Goal: Complete application form: Complete application form

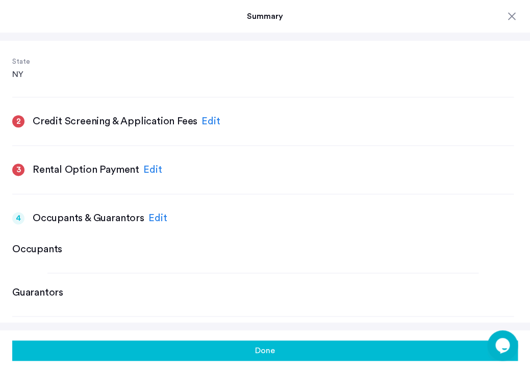
scroll to position [276, 0]
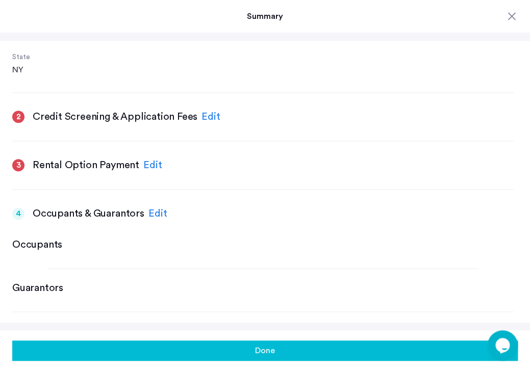
click at [204, 109] on div "Edit" at bounding box center [210, 116] width 19 height 15
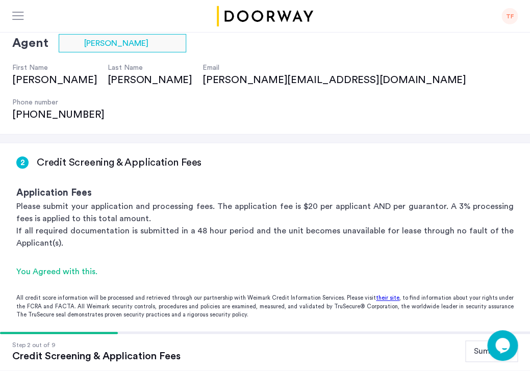
scroll to position [311, 0]
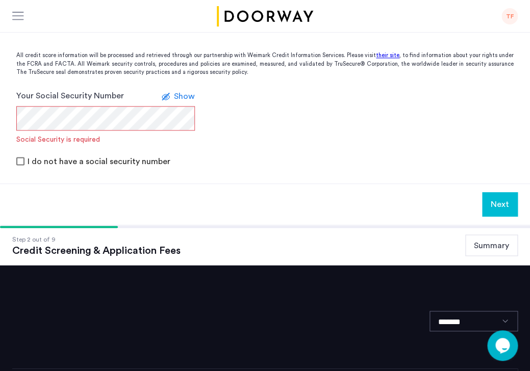
click at [497, 235] on button "Summary" at bounding box center [491, 245] width 53 height 21
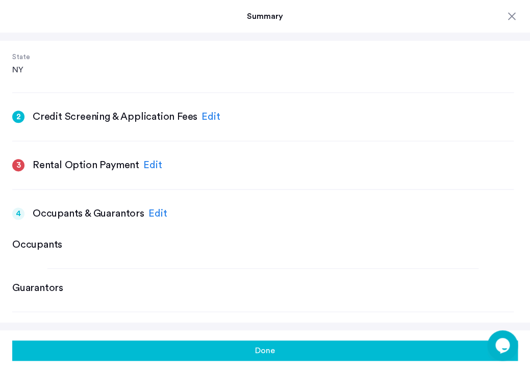
click at [149, 158] on div "Edit" at bounding box center [152, 165] width 19 height 15
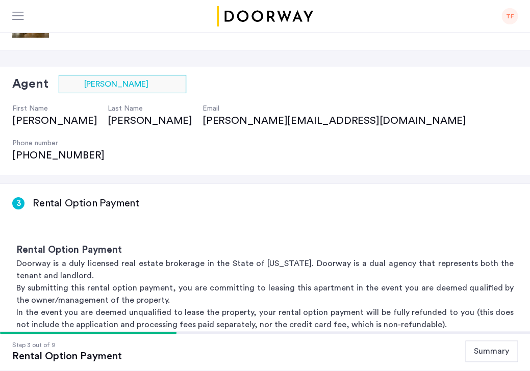
scroll to position [233, 0]
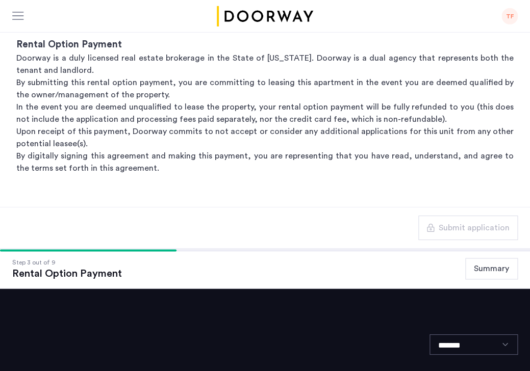
click at [495, 258] on button "Summary" at bounding box center [491, 268] width 53 height 21
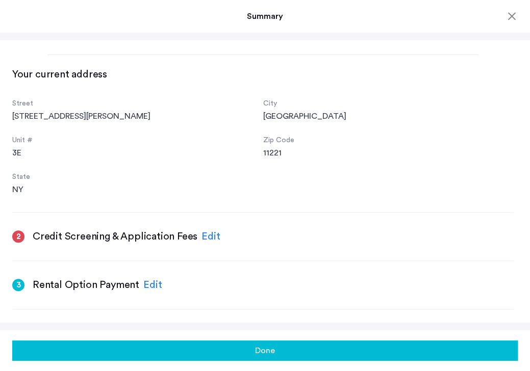
scroll to position [178, 0]
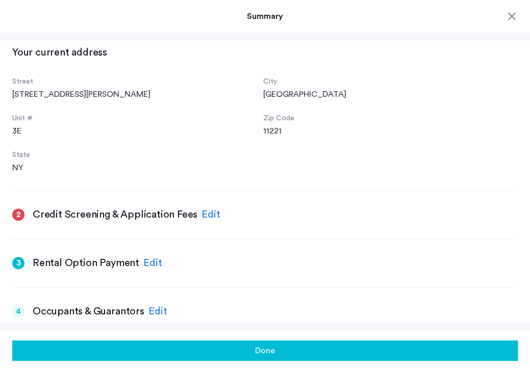
click at [78, 208] on h3 "Credit Screening & Application Fees" at bounding box center [115, 215] width 165 height 14
click at [210, 207] on div "Edit" at bounding box center [210, 214] width 19 height 15
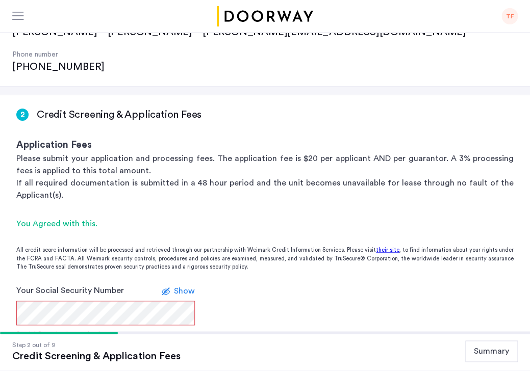
scroll to position [177, 0]
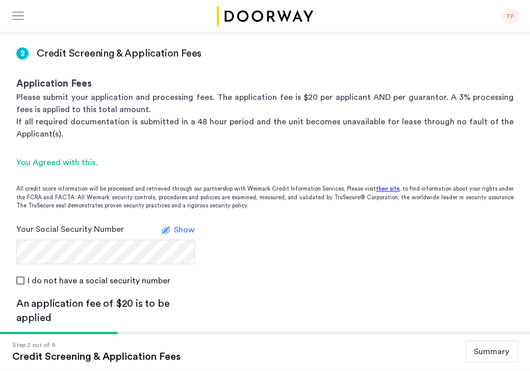
click at [180, 226] on span "Show" at bounding box center [184, 230] width 21 height 8
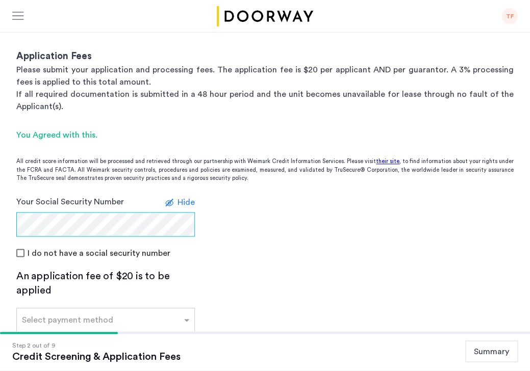
scroll to position [235, 0]
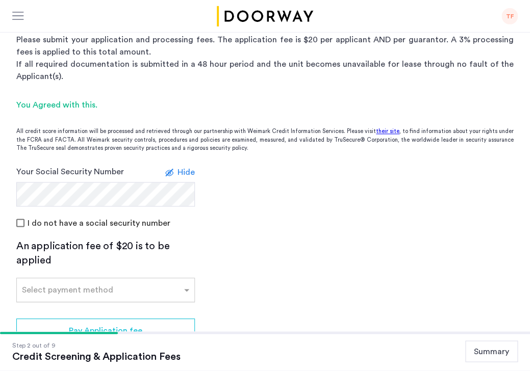
click at [102, 285] on input "text" at bounding box center [95, 288] width 147 height 7
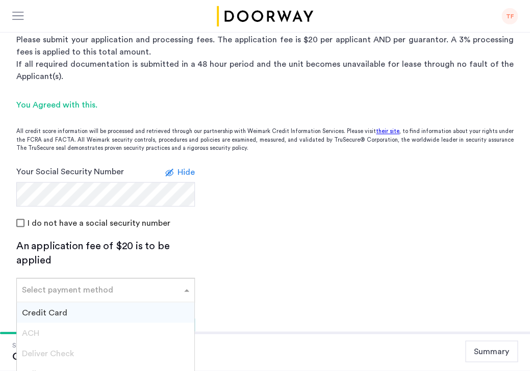
scroll to position [269, 0]
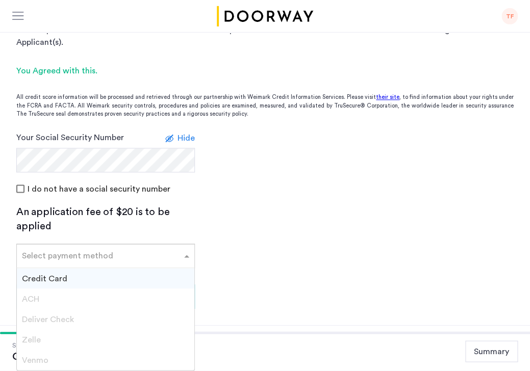
click at [83, 268] on div "Credit Card" at bounding box center [105, 278] width 177 height 20
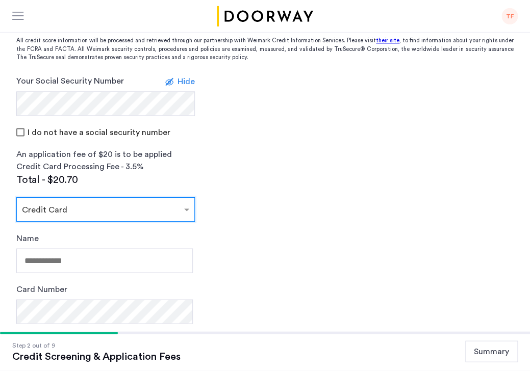
scroll to position [369, 0]
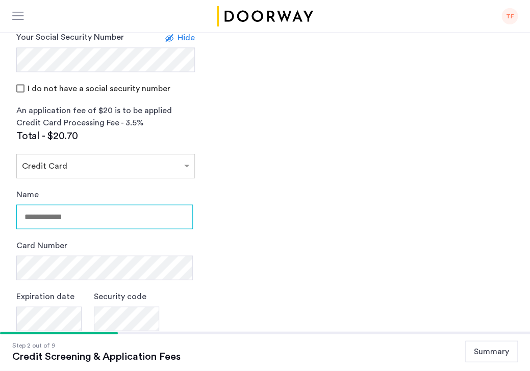
click at [75, 205] on input "Name" at bounding box center [104, 217] width 176 height 24
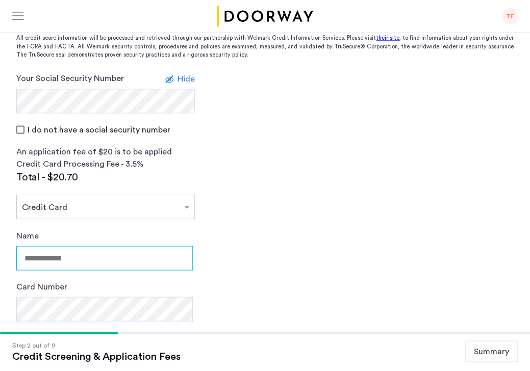
scroll to position [353, 0]
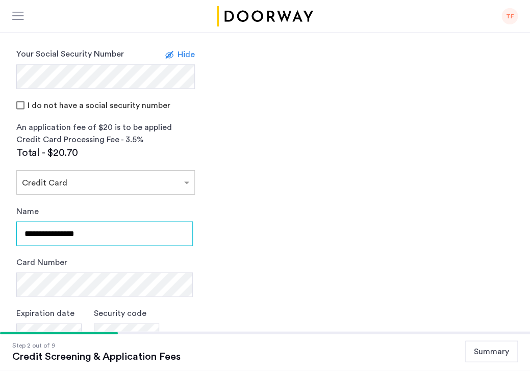
type input "**********"
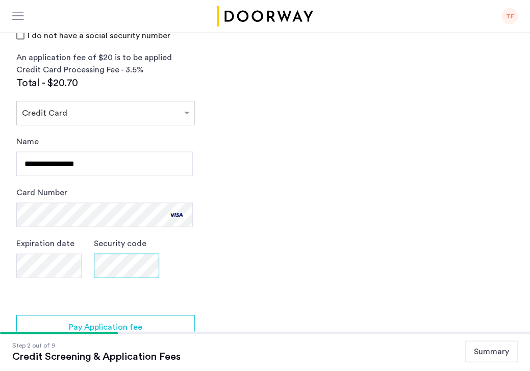
scroll to position [445, 0]
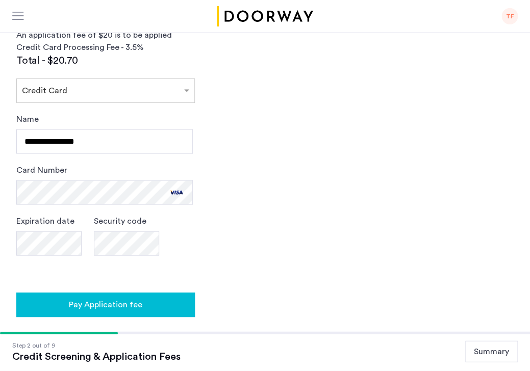
click at [138, 293] on button "Pay Application fee" at bounding box center [105, 305] width 178 height 24
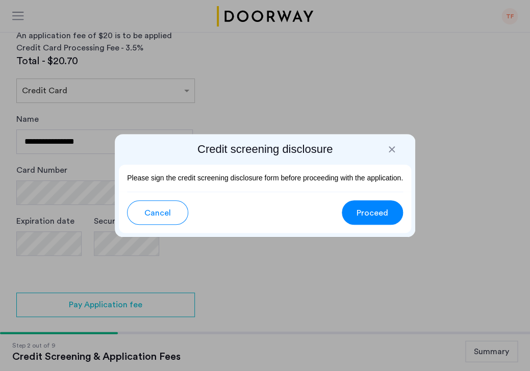
click at [366, 218] on span "Proceed" at bounding box center [372, 213] width 32 height 12
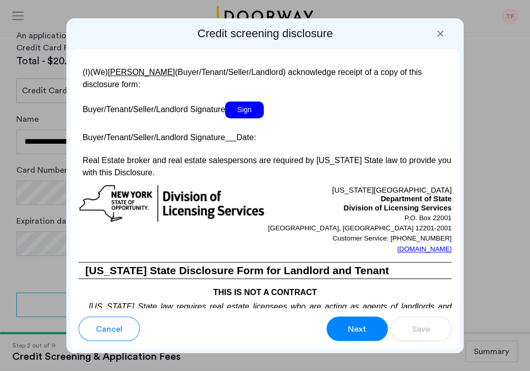
scroll to position [2351, 0]
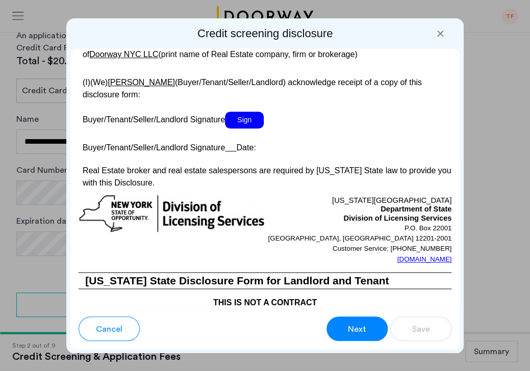
click at [250, 112] on span "Sign" at bounding box center [244, 120] width 39 height 17
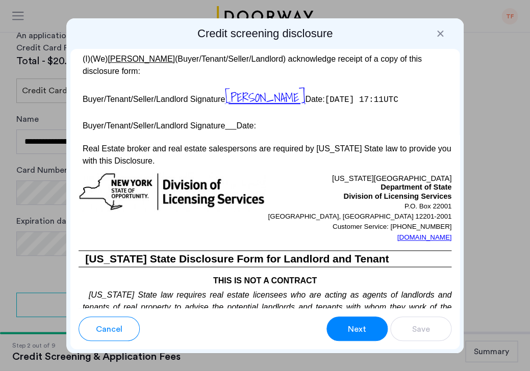
scroll to position [2375, 0]
click at [234, 117] on p "Buyer/Tenant/Seller/Landlord Signature Date:" at bounding box center [265, 124] width 373 height 15
click at [233, 121] on u at bounding box center [230, 125] width 11 height 9
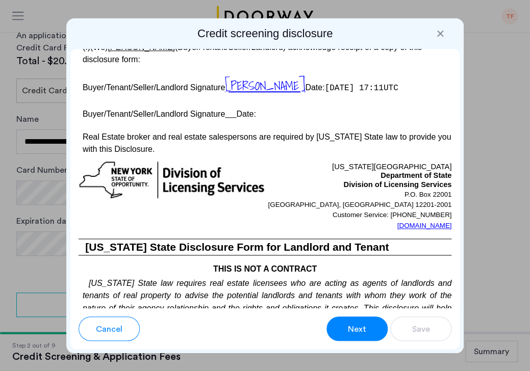
scroll to position [2397, 0]
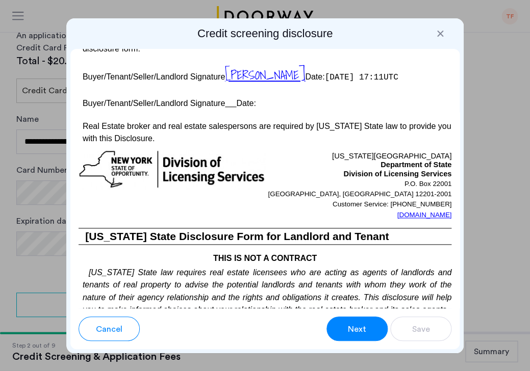
click at [229, 99] on u at bounding box center [230, 103] width 11 height 9
click at [261, 95] on p "Buyer/Tenant/Seller/Landlord Signature Date:" at bounding box center [265, 102] width 373 height 15
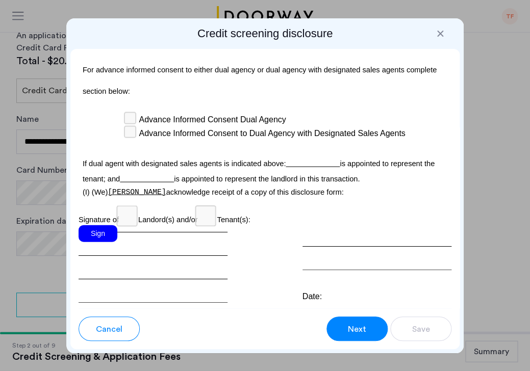
scroll to position [3687, 0]
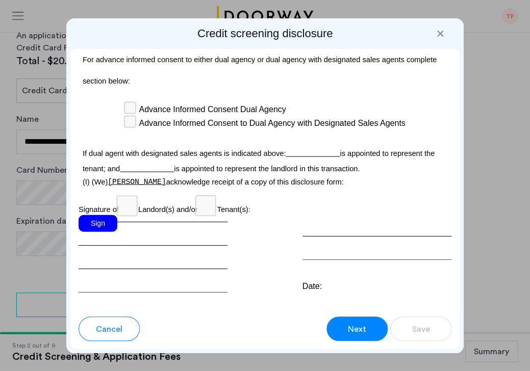
click at [103, 215] on div "Sign" at bounding box center [98, 223] width 39 height 17
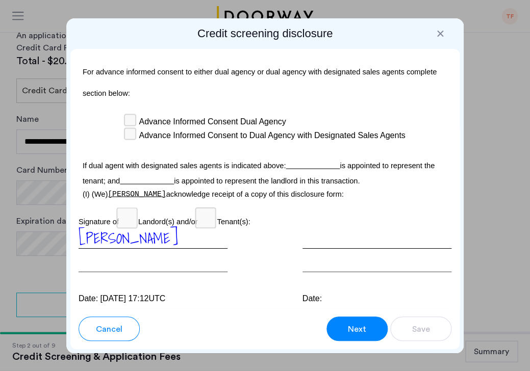
scroll to position [3687, 0]
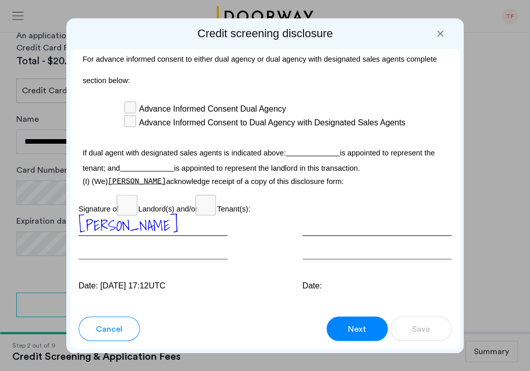
click at [329, 229] on div at bounding box center [376, 236] width 149 height 45
click at [363, 329] on span "Next" at bounding box center [357, 329] width 18 height 12
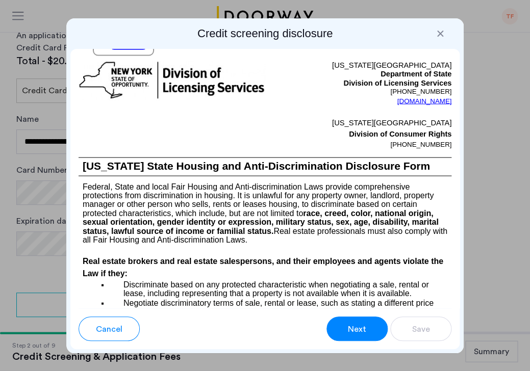
scroll to position [1476, 0]
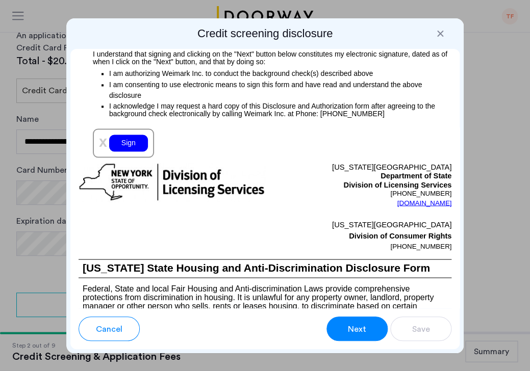
click at [129, 139] on div "Sign" at bounding box center [128, 143] width 39 height 17
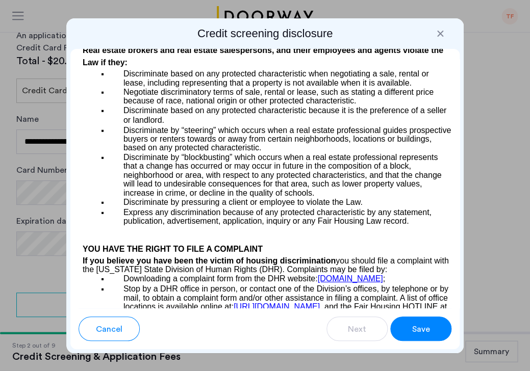
scroll to position [1905, 0]
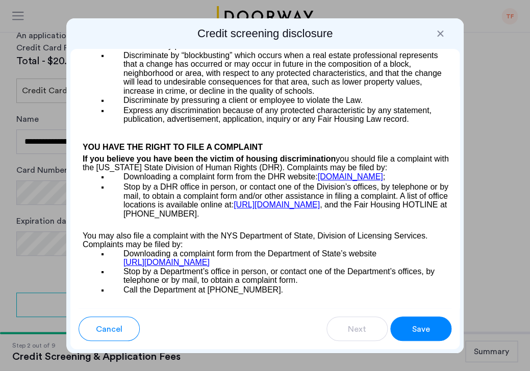
click at [414, 332] on span "Save" at bounding box center [421, 329] width 18 height 12
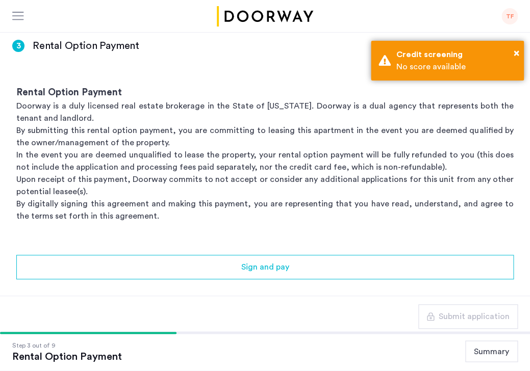
scroll to position [207, 0]
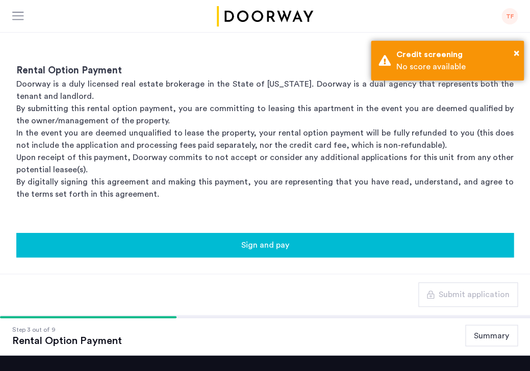
click at [270, 239] on span "Sign and pay" at bounding box center [265, 245] width 48 height 12
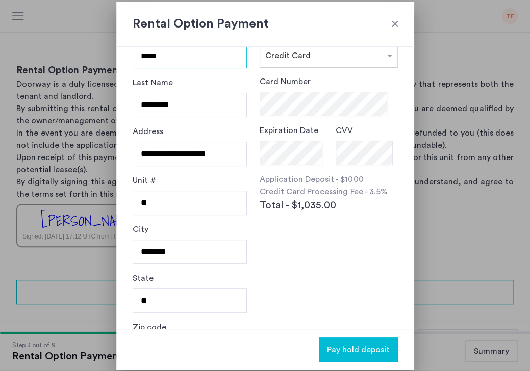
scroll to position [0, 0]
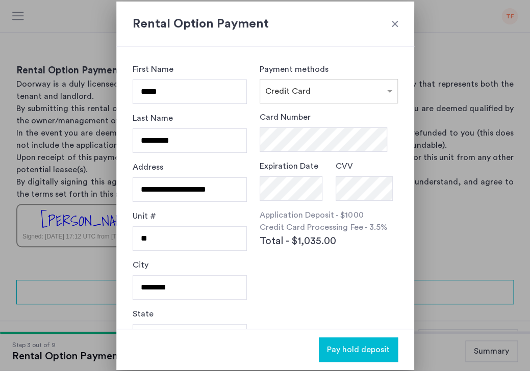
click at [395, 21] on div at bounding box center [395, 24] width 10 height 10
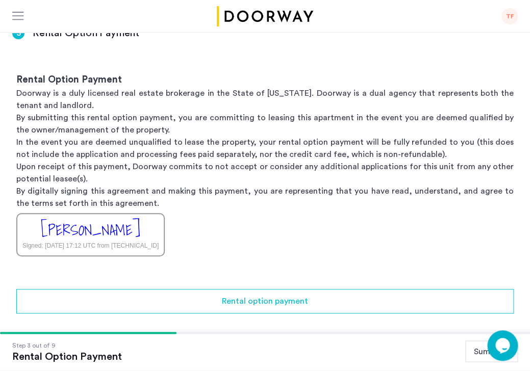
scroll to position [236, 0]
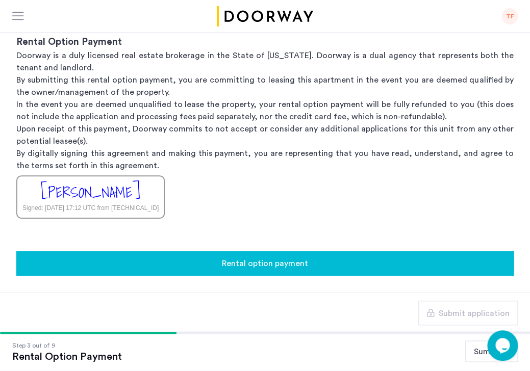
click at [263, 258] on span "Rental option payment" at bounding box center [265, 264] width 86 height 12
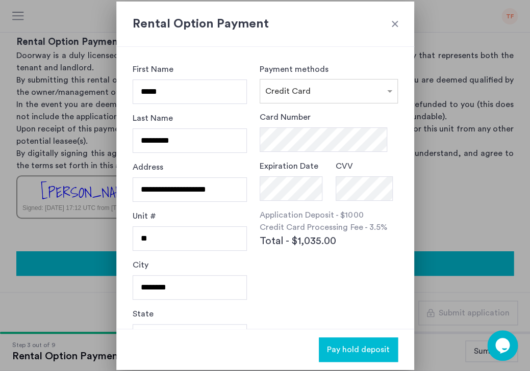
scroll to position [0, 0]
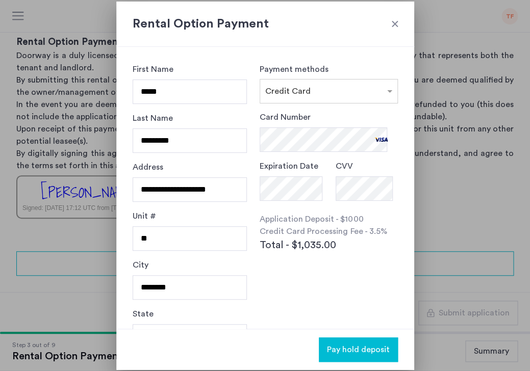
click at [332, 293] on div "Card Number Expiration Date CVV Application Deposit - $1000 Credit Card Process…" at bounding box center [329, 205] width 138 height 188
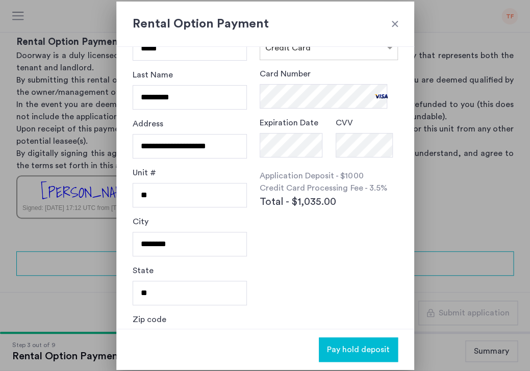
scroll to position [77, 0]
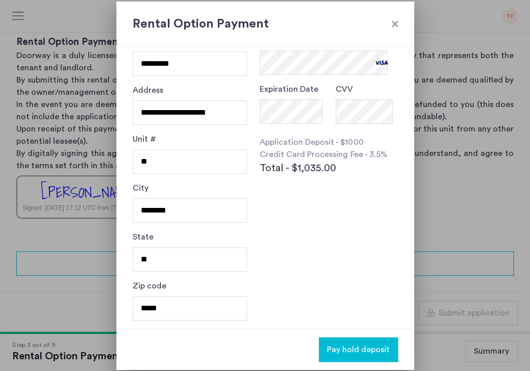
click at [283, 232] on div "Payment methods × Credit Card Card Number Expiration Date CVV Application Depos…" at bounding box center [329, 110] width 138 height 249
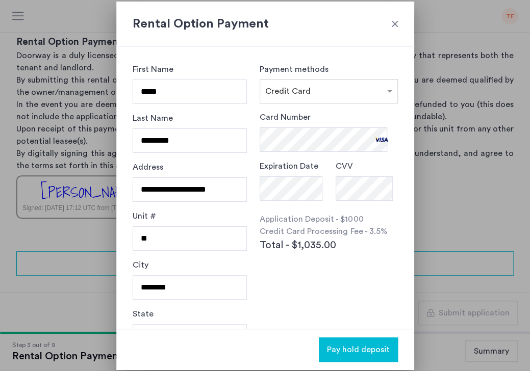
click at [392, 26] on div at bounding box center [395, 24] width 10 height 10
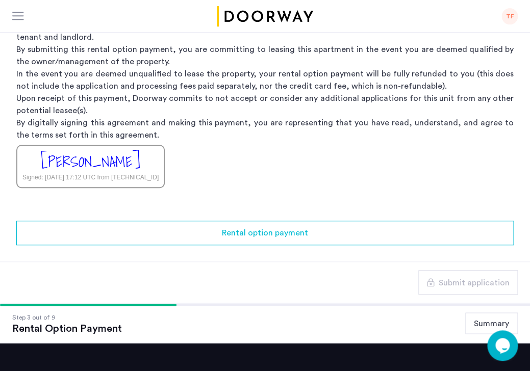
scroll to position [344, 0]
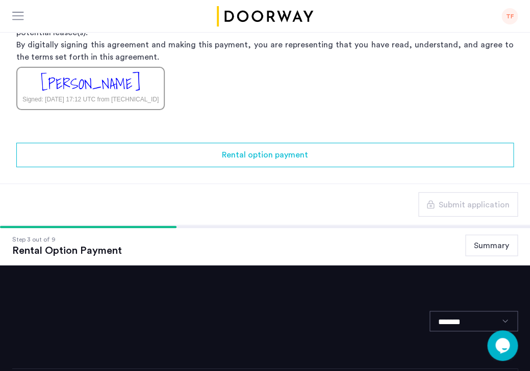
click at [477, 235] on button "Summary" at bounding box center [491, 245] width 53 height 21
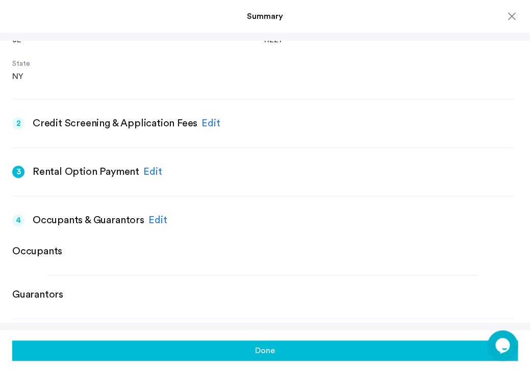
scroll to position [241, 0]
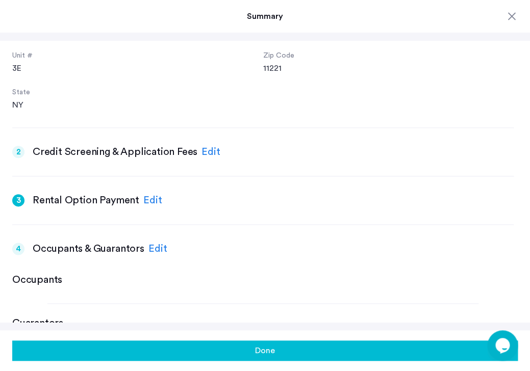
click at [202, 144] on div "Edit" at bounding box center [210, 151] width 19 height 15
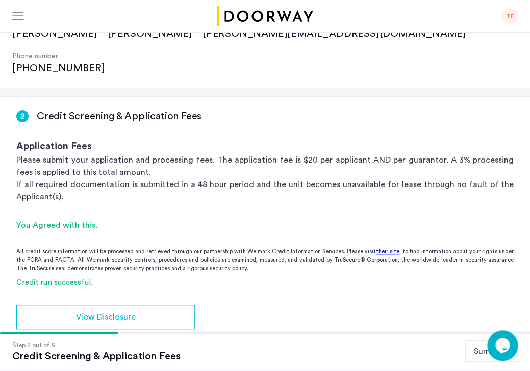
scroll to position [202, 0]
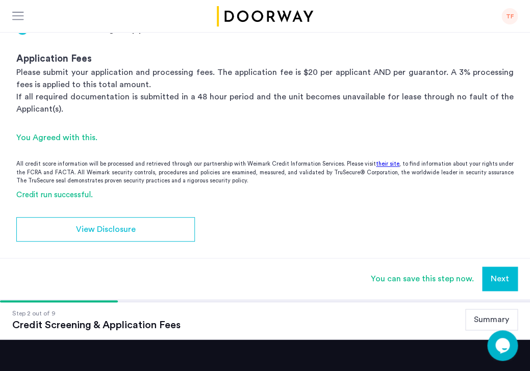
click at [491, 267] on button "Next" at bounding box center [500, 279] width 36 height 24
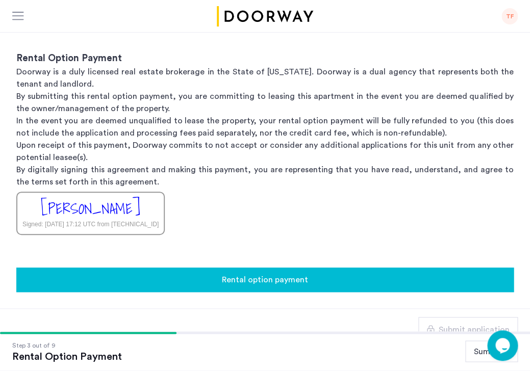
scroll to position [344, 0]
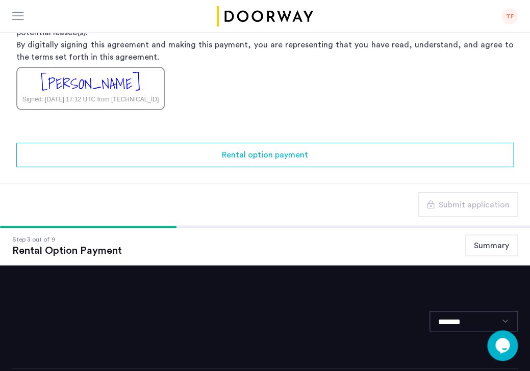
click at [497, 235] on button "Summary" at bounding box center [491, 245] width 53 height 21
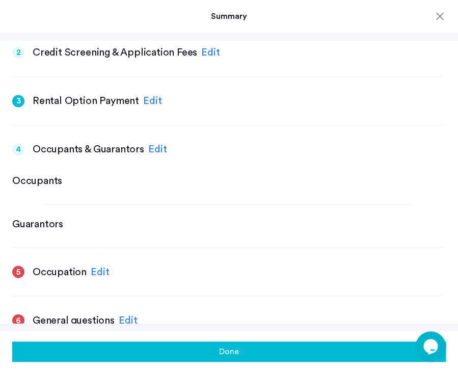
scroll to position [367, 0]
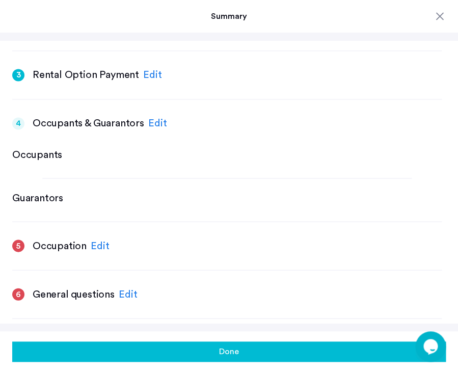
click at [146, 67] on div "Edit" at bounding box center [152, 74] width 19 height 15
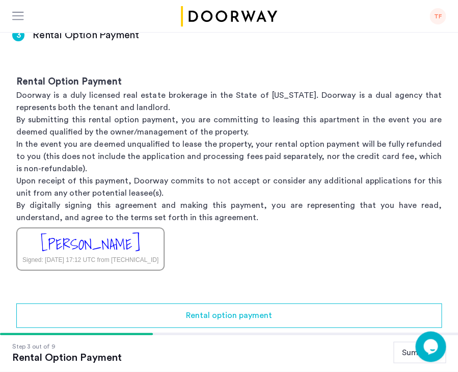
scroll to position [197, 0]
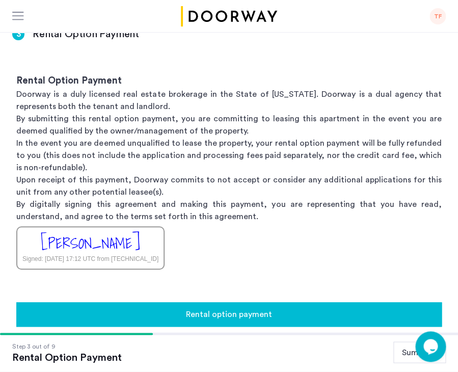
click at [214, 309] on span "Rental option payment" at bounding box center [229, 315] width 86 height 12
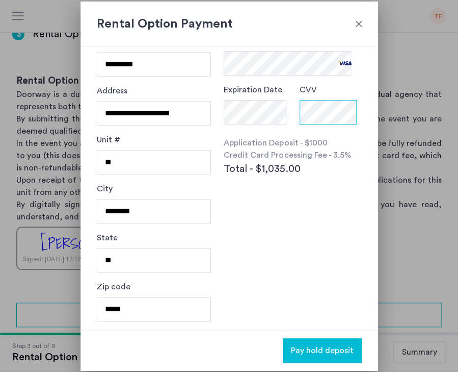
scroll to position [0, 0]
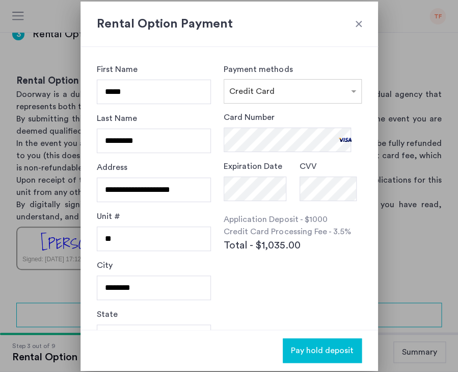
click at [311, 350] on span "Pay hold deposit" at bounding box center [322, 350] width 63 height 12
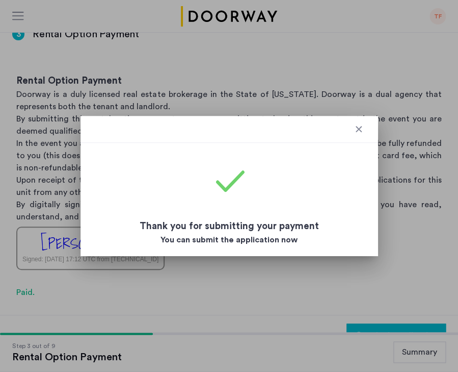
click at [352, 127] on div at bounding box center [230, 129] width 298 height 27
click at [356, 127] on div at bounding box center [359, 129] width 10 height 10
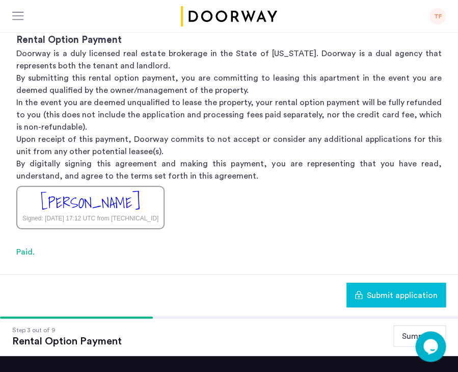
scroll to position [290, 0]
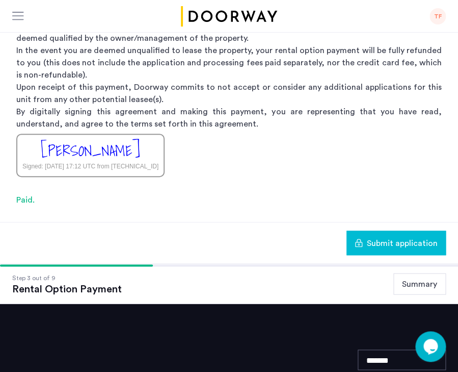
click at [406, 273] on button "Summary" at bounding box center [420, 283] width 53 height 21
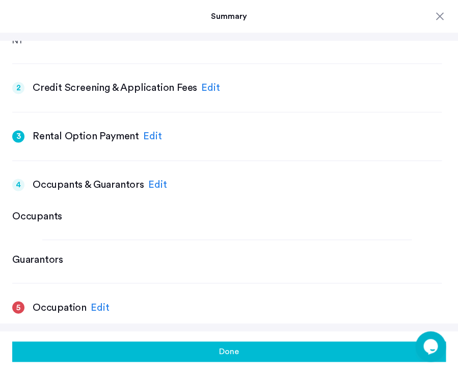
scroll to position [211, 0]
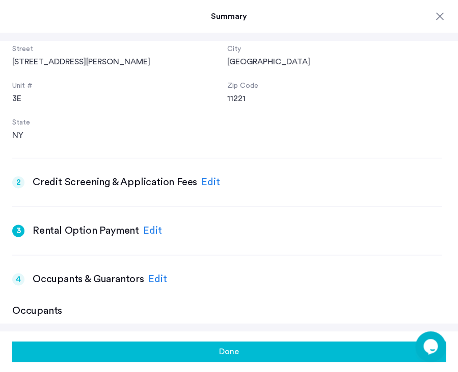
click at [83, 272] on h3 "Occupants & Guarantors" at bounding box center [89, 279] width 112 height 14
click at [157, 339] on div "Done" at bounding box center [229, 351] width 458 height 41
click at [153, 348] on button "Done" at bounding box center [229, 351] width 434 height 20
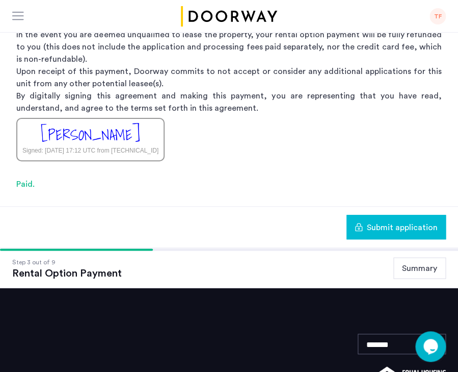
scroll to position [310, 0]
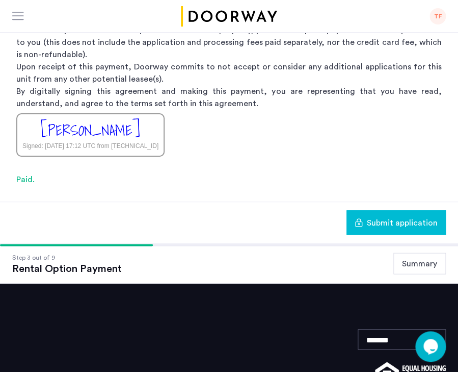
click at [372, 216] on span "Submit application" at bounding box center [402, 222] width 71 height 12
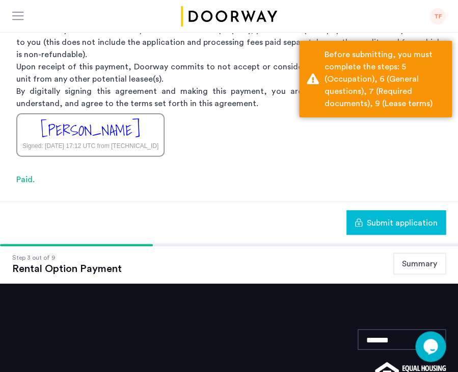
click at [429, 252] on button "Summary" at bounding box center [420, 262] width 53 height 21
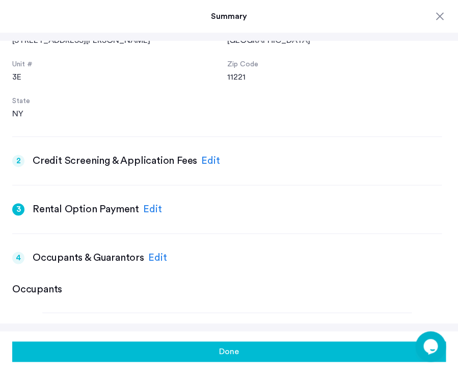
scroll to position [268, 0]
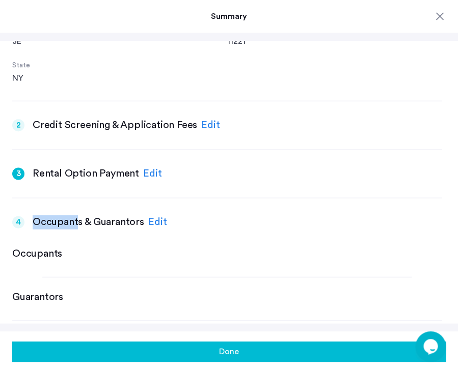
click at [77, 214] on div "4 Occupants & Guarantors Edit" at bounding box center [227, 221] width 430 height 15
click at [140, 200] on div "1 Basic information Edit First name [PERSON_NAME] Last name [PERSON_NAME] Email…" at bounding box center [227, 339] width 430 height 1100
click at [151, 214] on div "Edit" at bounding box center [157, 221] width 19 height 15
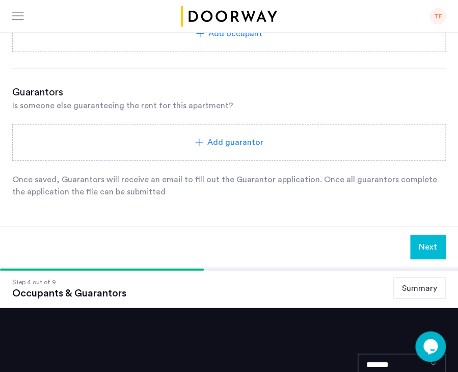
scroll to position [283, 0]
